Goal: Task Accomplishment & Management: Manage account settings

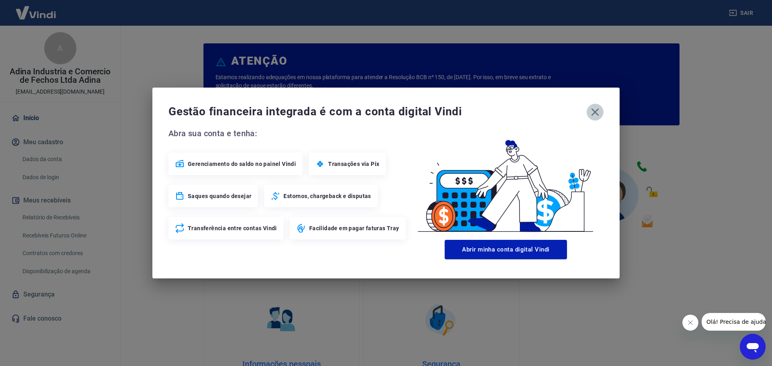
click at [596, 112] on icon "button" at bounding box center [594, 112] width 13 height 13
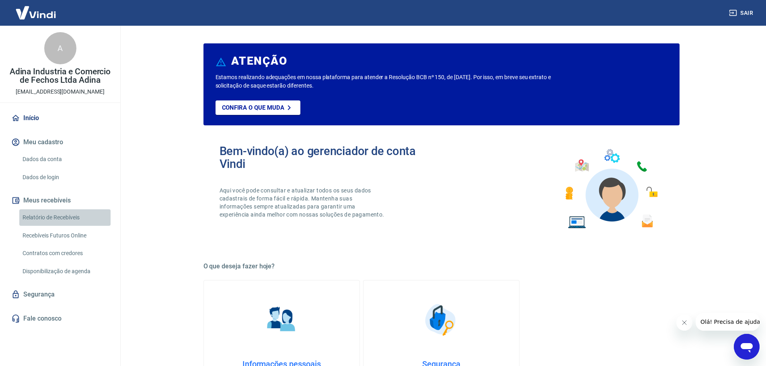
click at [72, 218] on link "Relatório de Recebíveis" at bounding box center [64, 217] width 91 height 16
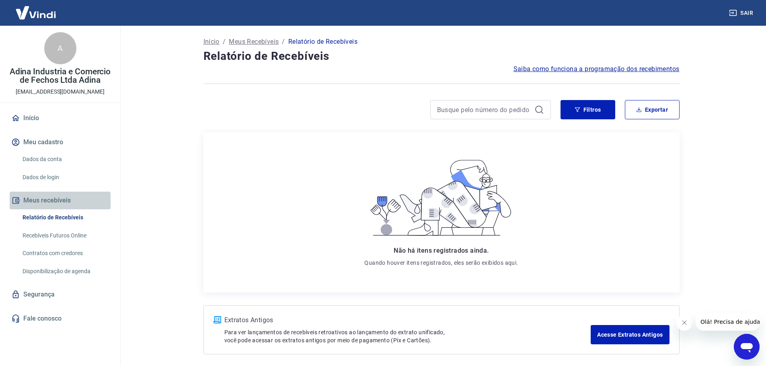
click at [57, 196] on button "Meus recebíveis" at bounding box center [60, 201] width 101 height 18
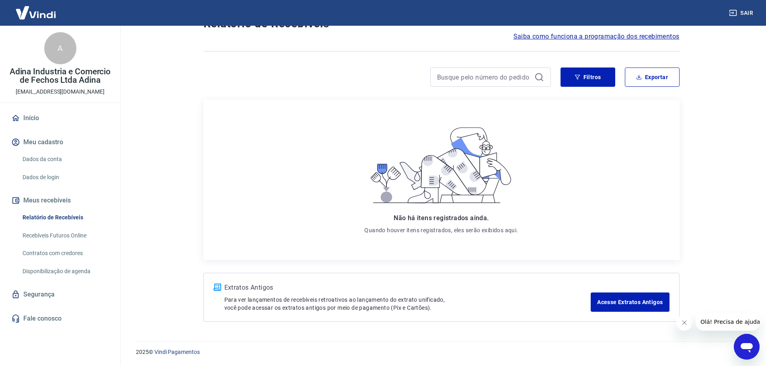
click at [748, 12] on button "Sair" at bounding box center [741, 13] width 29 height 15
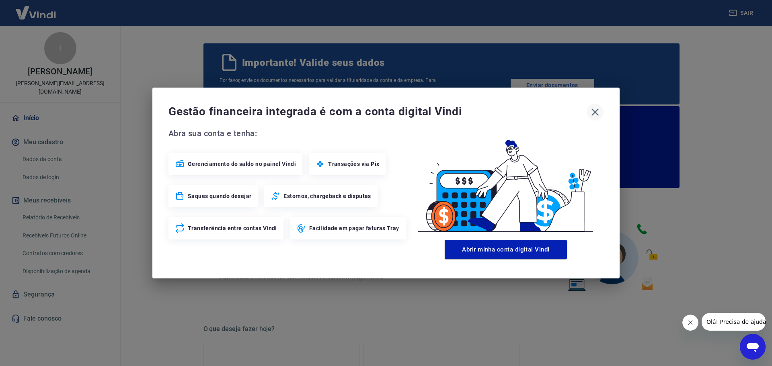
click at [594, 114] on icon "button" at bounding box center [594, 112] width 13 height 13
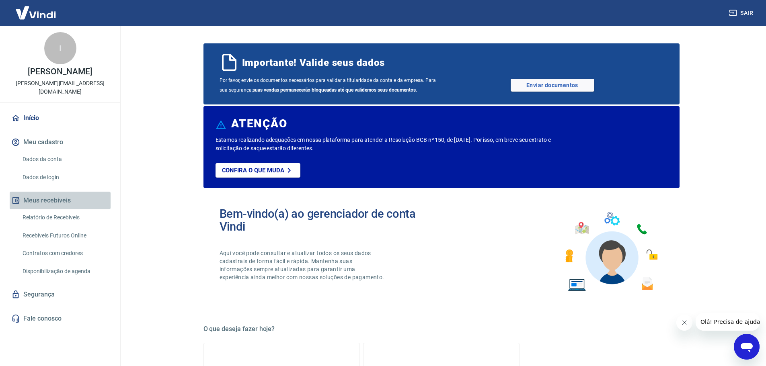
click at [62, 192] on button "Meus recebíveis" at bounding box center [60, 201] width 101 height 18
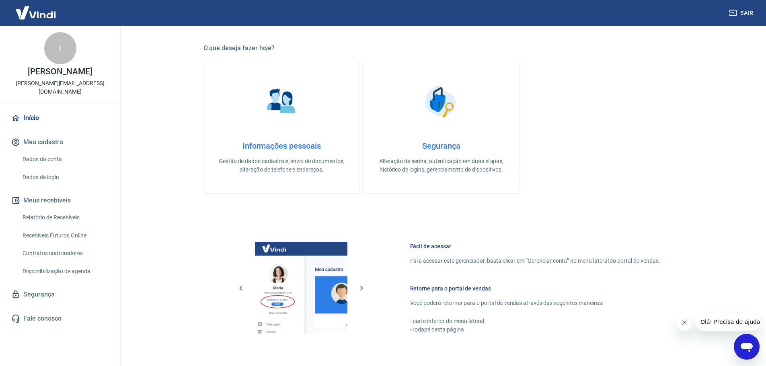
scroll to position [281, 0]
click at [68, 210] on link "Relatório de Recebíveis" at bounding box center [64, 217] width 91 height 16
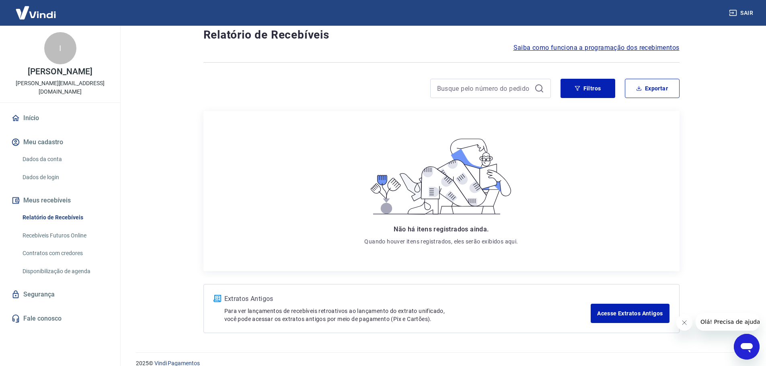
scroll to position [33, 0]
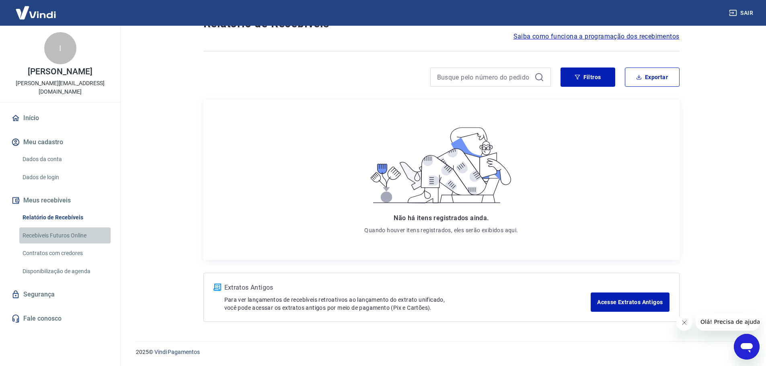
click at [64, 230] on link "Recebíveis Futuros Online" at bounding box center [64, 235] width 91 height 16
